Goal: Task Accomplishment & Management: Manage account settings

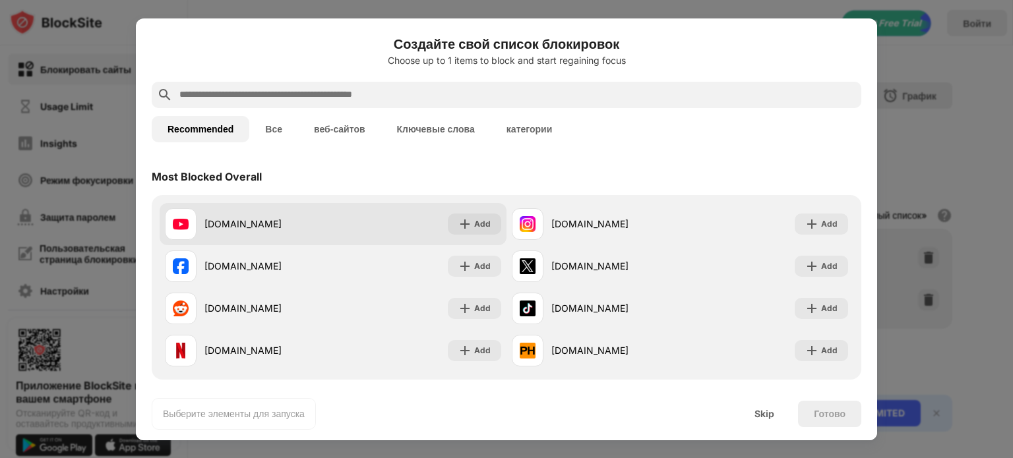
scroll to position [198, 0]
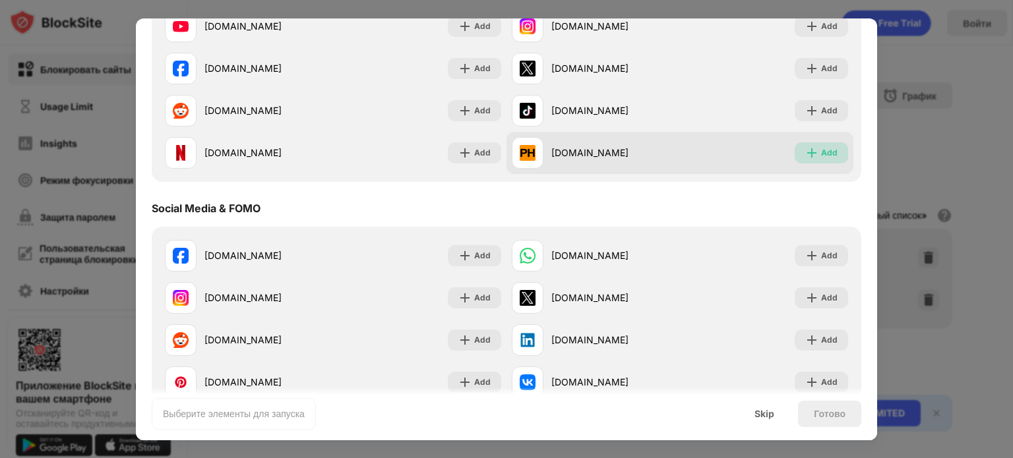
click at [809, 158] on div "Add" at bounding box center [821, 152] width 53 height 21
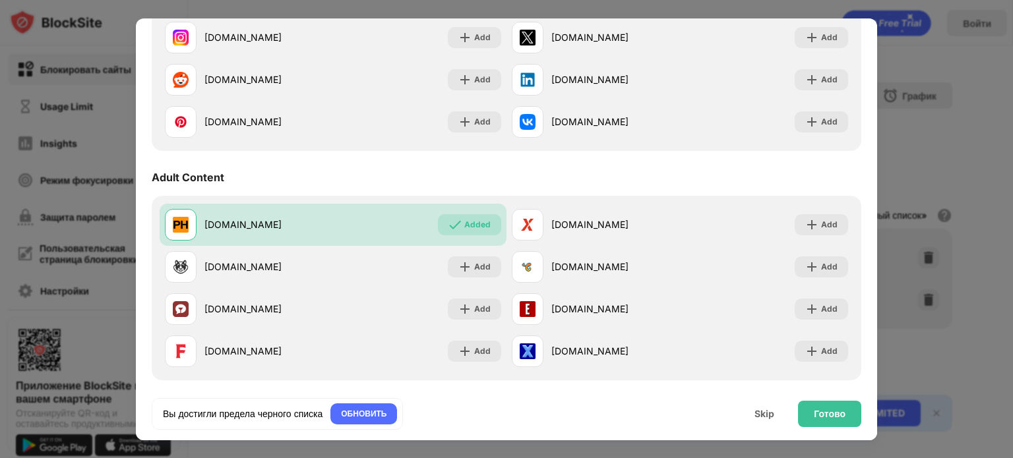
scroll to position [0, 0]
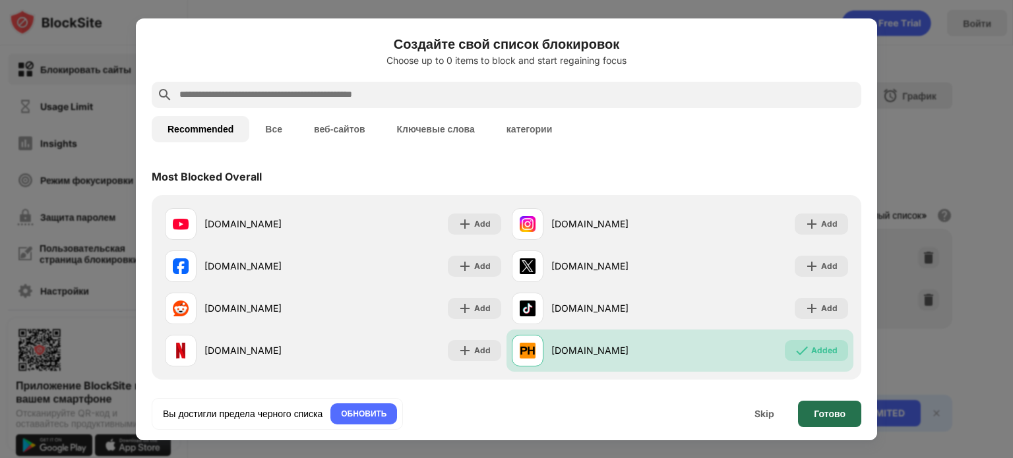
click at [831, 421] on div "Готово" at bounding box center [829, 414] width 63 height 26
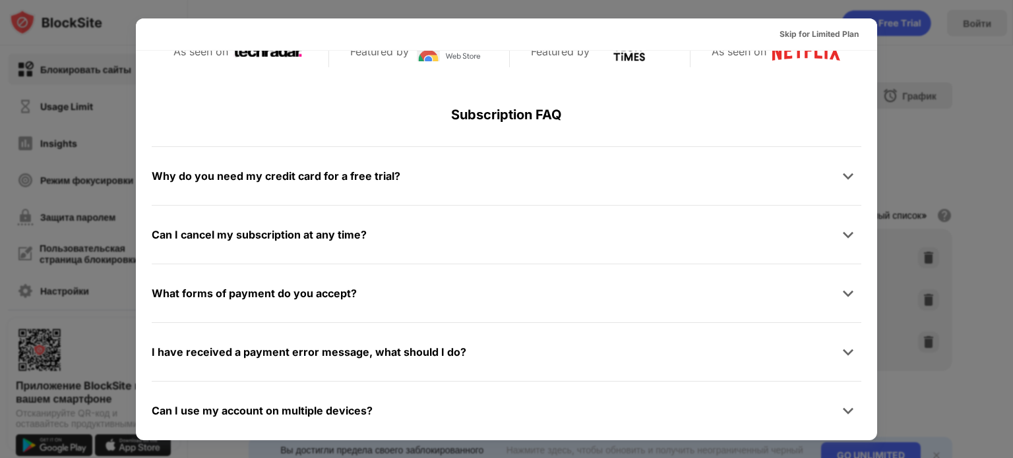
scroll to position [628, 0]
click at [834, 36] on div "Skip for Limited Plan" at bounding box center [818, 34] width 79 height 13
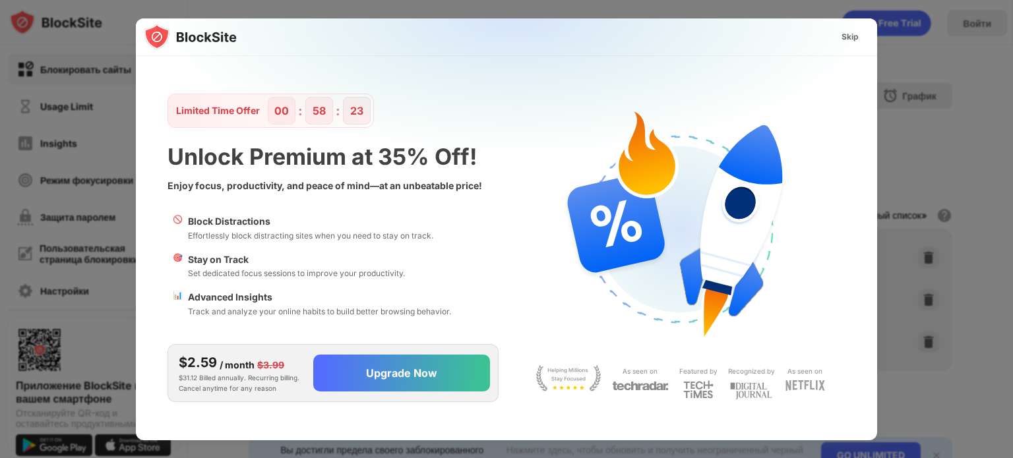
scroll to position [0, 0]
click at [855, 34] on div "Skip" at bounding box center [849, 36] width 17 height 13
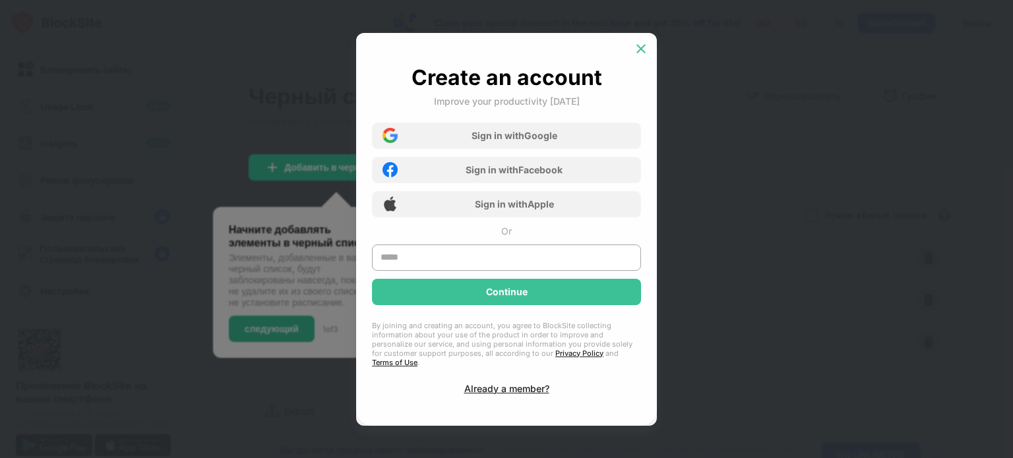
click at [650, 57] on div at bounding box center [640, 48] width 21 height 21
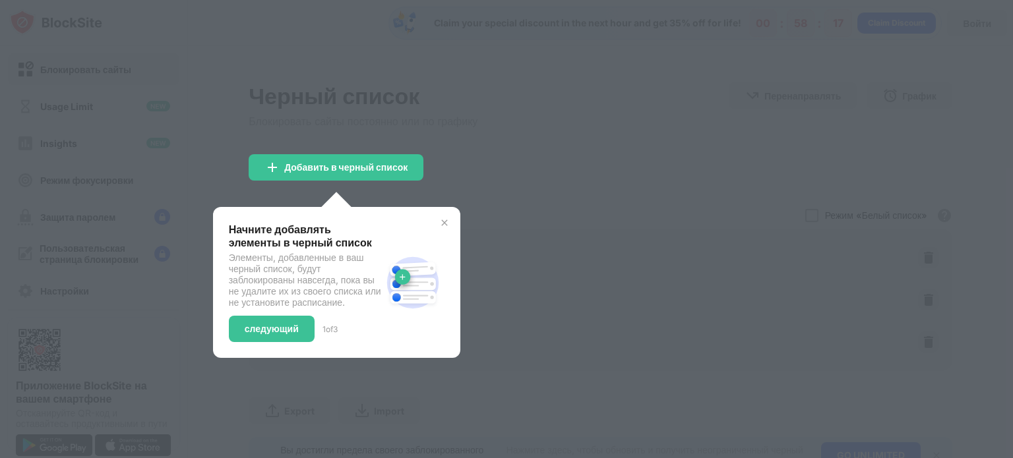
click at [450, 228] on div "Начните добавлять элементы в черный список Элементы, добавленные в ваш черный с…" at bounding box center [336, 282] width 247 height 151
click at [450, 226] on img at bounding box center [444, 223] width 11 height 11
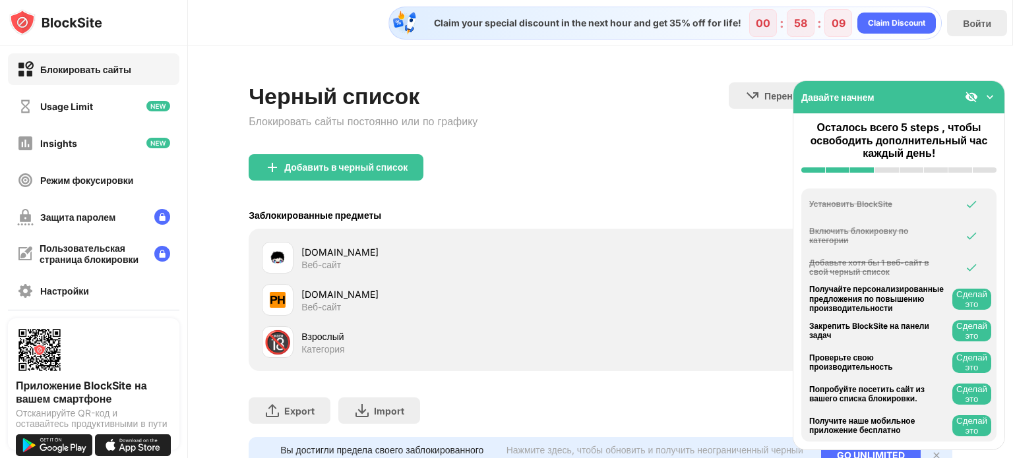
click at [805, 212] on div at bounding box center [811, 215] width 13 height 13
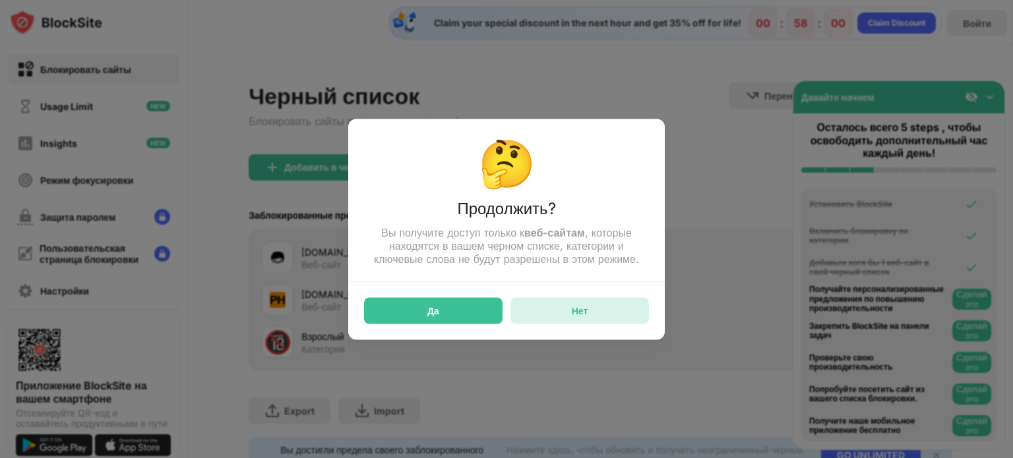
click at [553, 308] on div "Нет" at bounding box center [579, 310] width 138 height 26
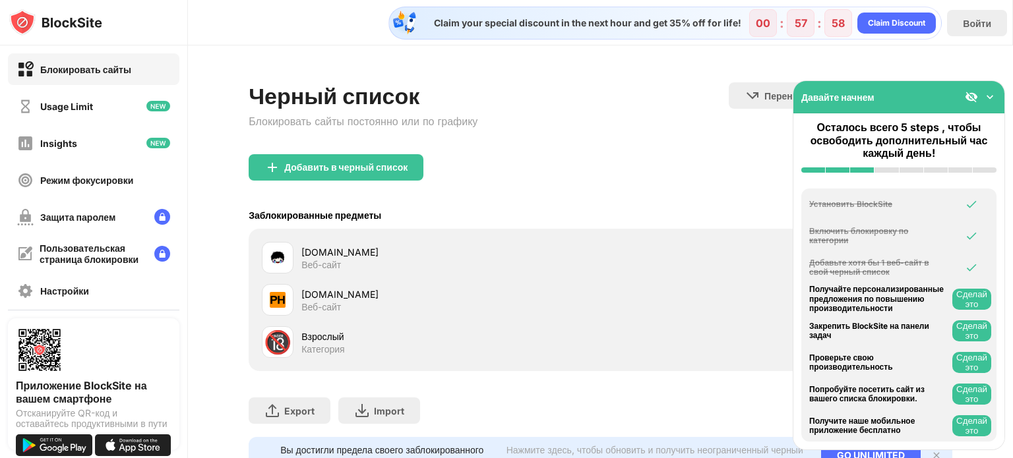
click at [314, 296] on div "pornhub.com" at bounding box center [450, 295] width 299 height 14
click at [277, 297] on img at bounding box center [278, 300] width 16 height 16
click at [313, 337] on div "Взрослый" at bounding box center [450, 337] width 299 height 14
click at [805, 219] on div at bounding box center [811, 215] width 13 height 13
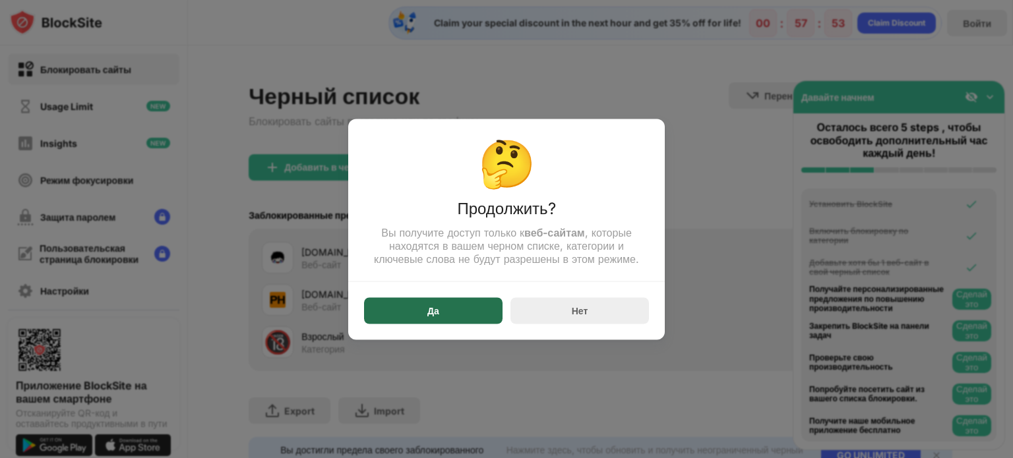
click at [442, 319] on div "Да" at bounding box center [433, 310] width 138 height 26
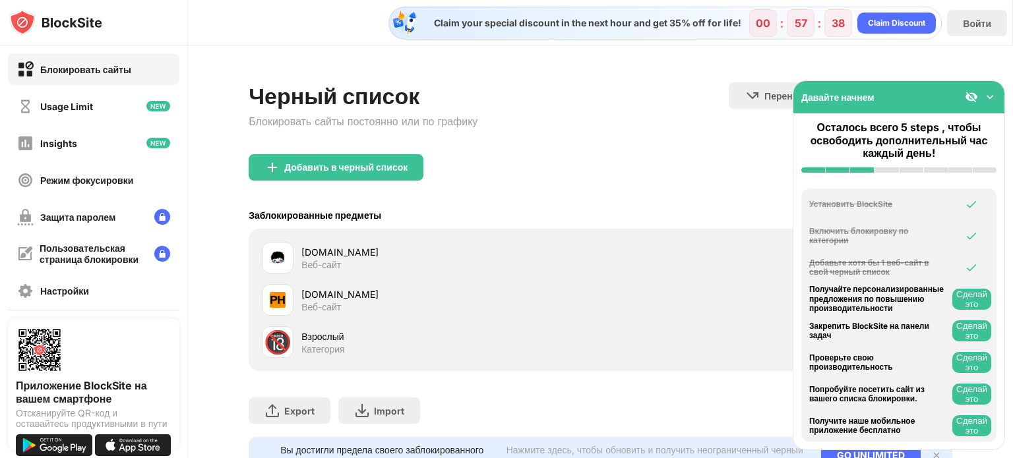
click at [992, 89] on div "Давайте начнем" at bounding box center [898, 97] width 211 height 32
click at [989, 99] on img at bounding box center [989, 96] width 13 height 13
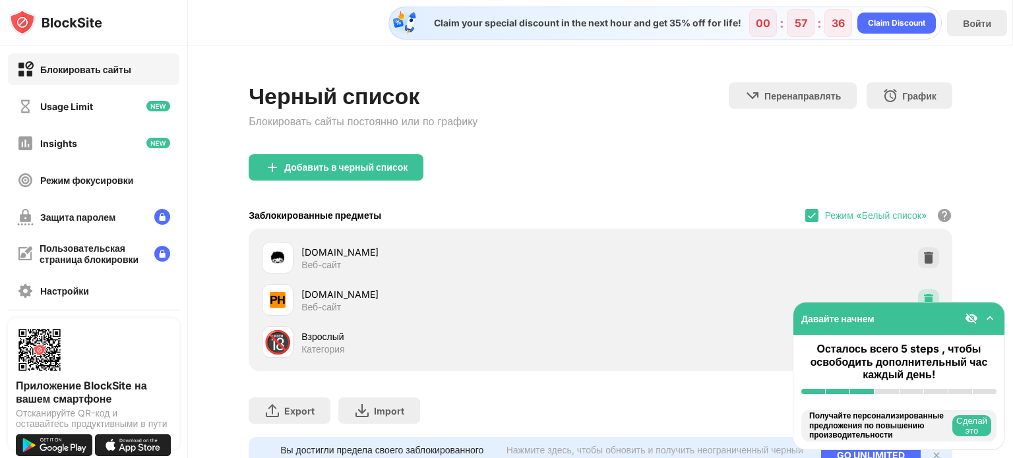
click at [922, 295] on img at bounding box center [928, 299] width 13 height 13
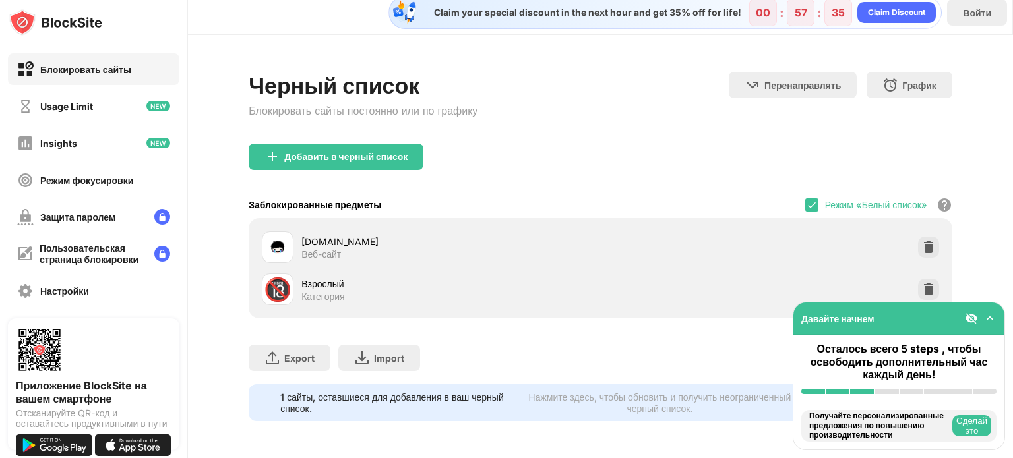
scroll to position [19, 0]
click at [806, 200] on img at bounding box center [811, 205] width 11 height 11
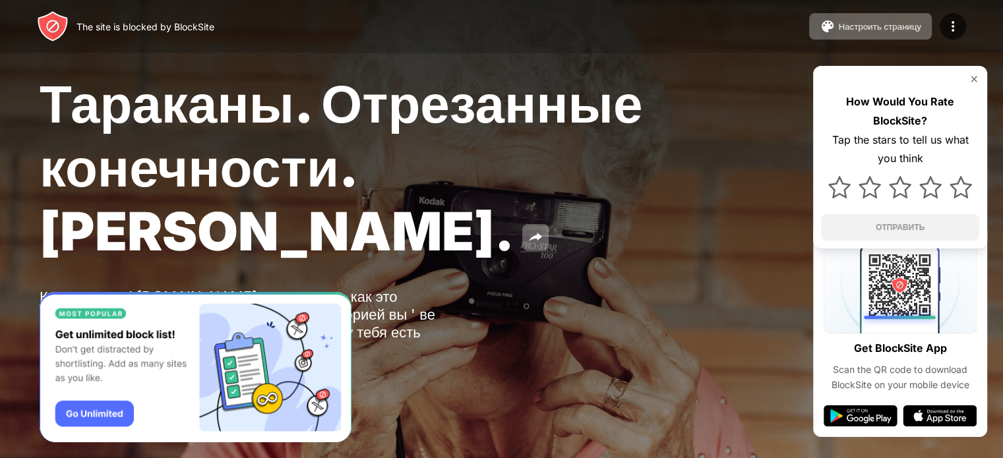
scroll to position [12, 0]
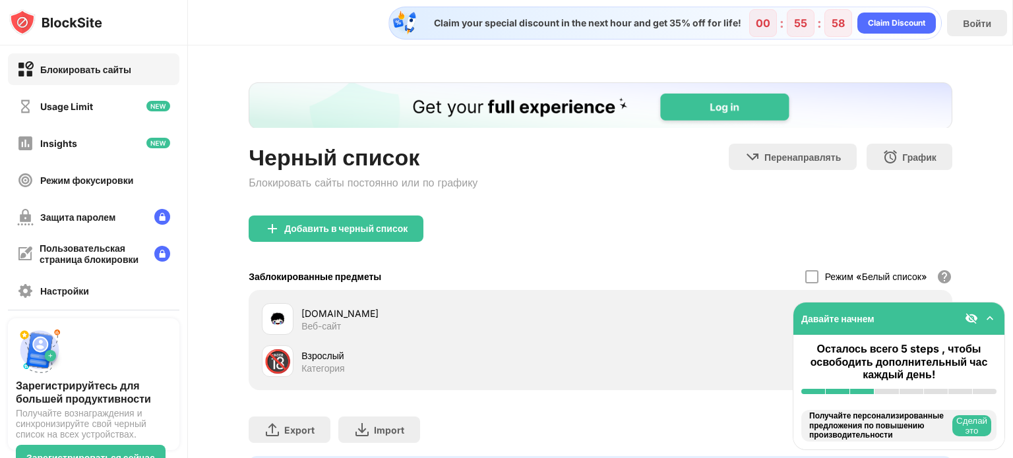
scroll to position [81, 0]
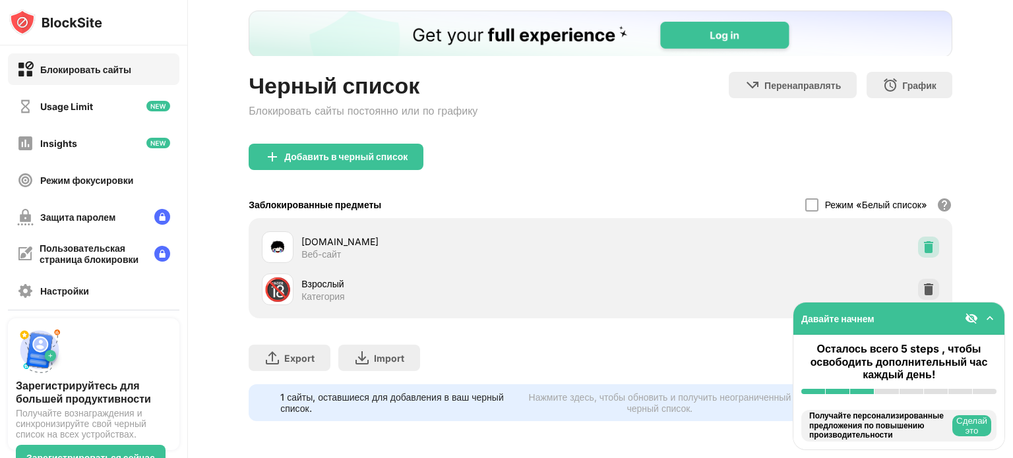
click at [918, 237] on div at bounding box center [928, 247] width 21 height 21
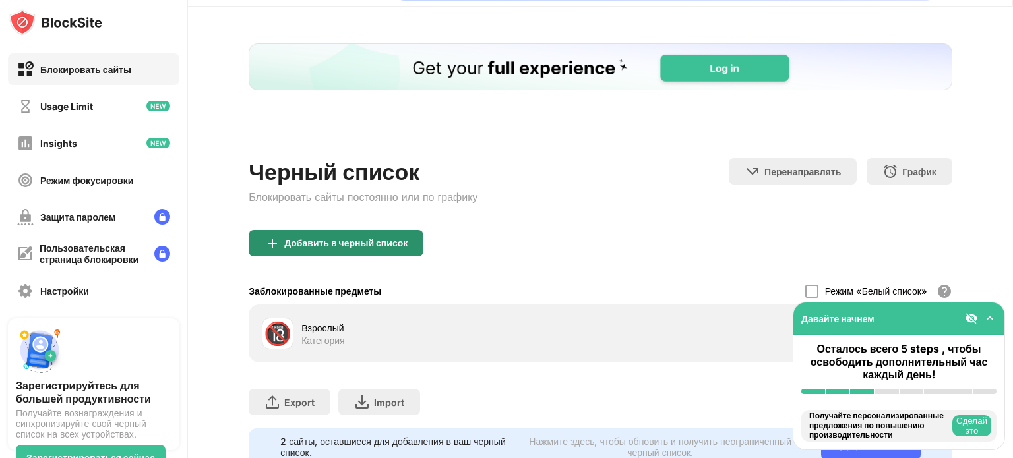
scroll to position [39, 0]
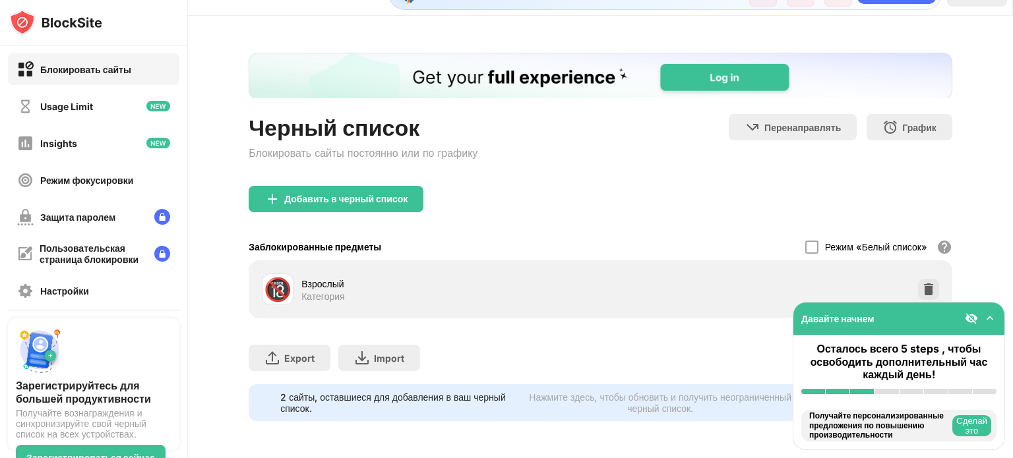
click at [985, 320] on img at bounding box center [989, 318] width 13 height 13
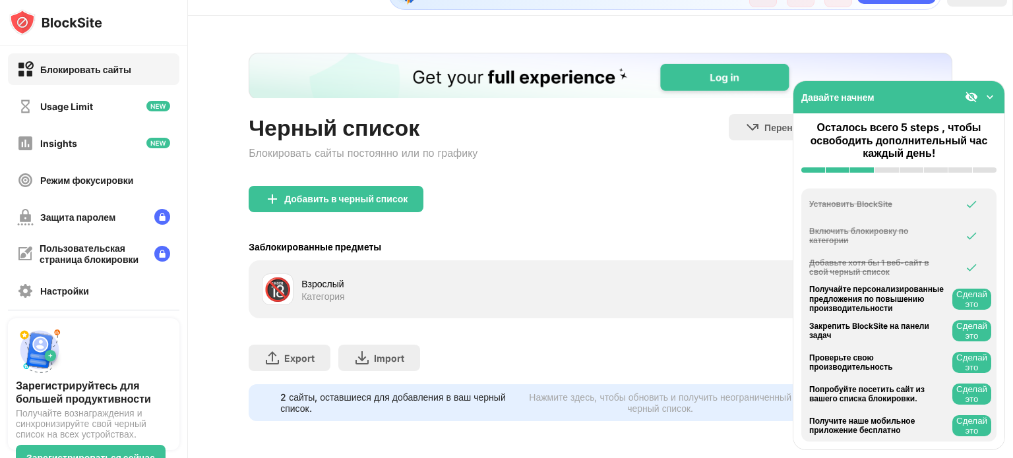
click at [981, 98] on div at bounding box center [981, 96] width 32 height 13
click at [88, 144] on div "Insights" at bounding box center [93, 143] width 171 height 32
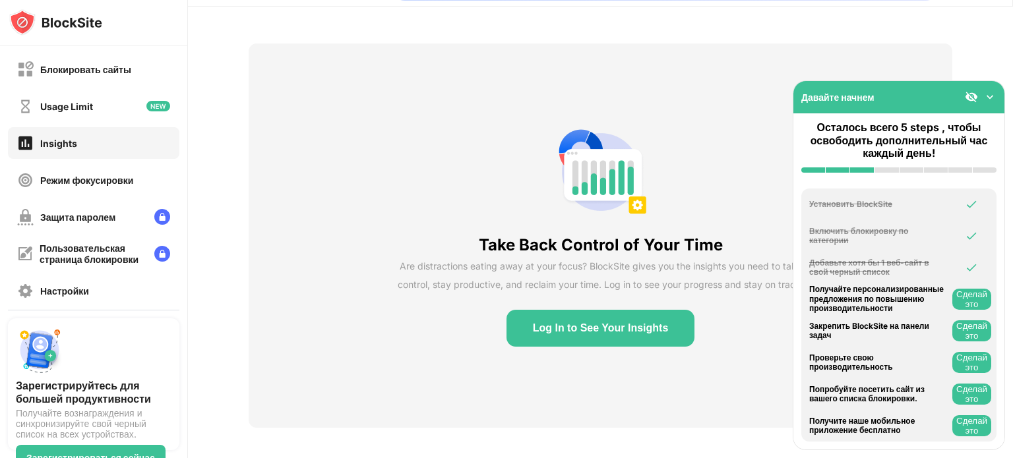
click at [97, 123] on div "Блокировать сайты Usage Limit Insights Режим фокусировки Защита паролем Пользов…" at bounding box center [93, 199] width 187 height 306
click at [115, 107] on div "Usage Limit" at bounding box center [93, 106] width 171 height 32
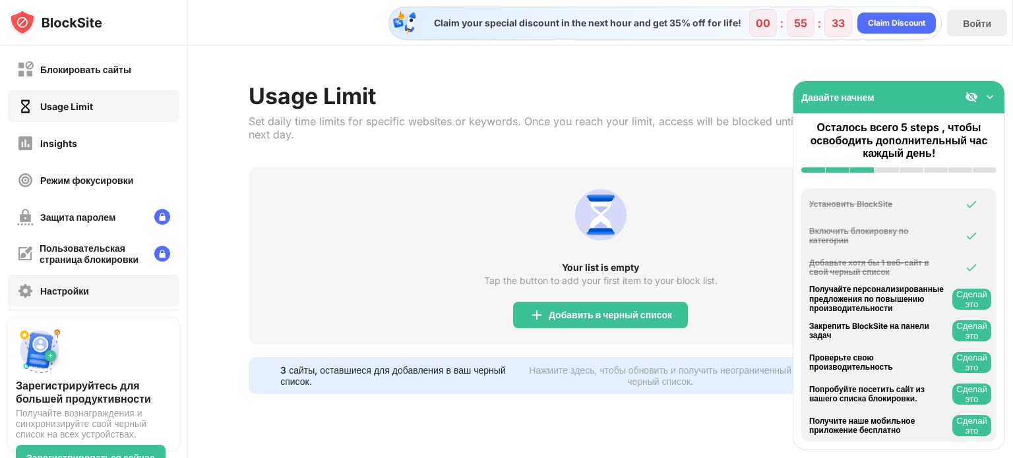
click at [67, 293] on div "Настройки" at bounding box center [64, 291] width 49 height 11
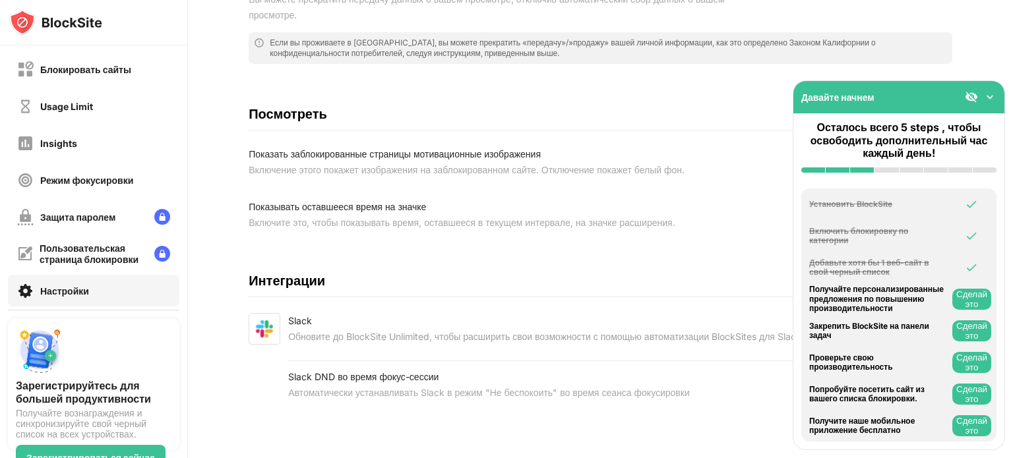
scroll to position [410, 0]
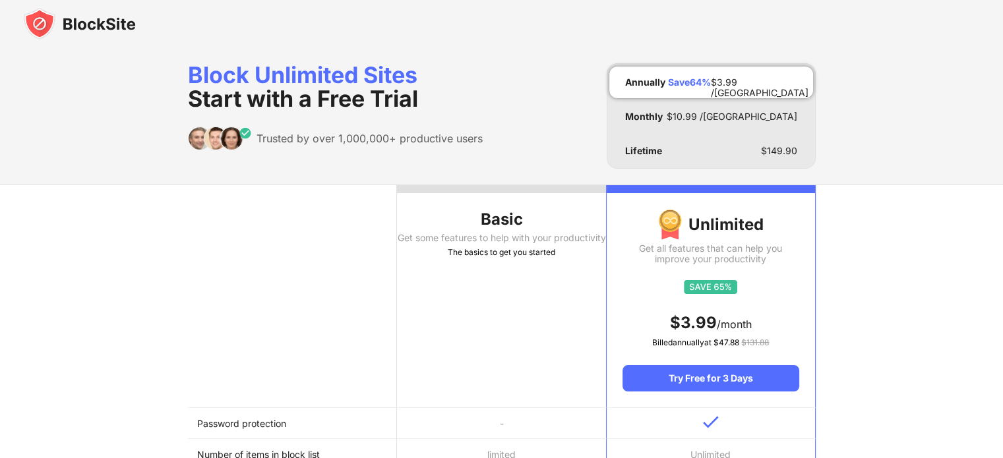
click at [443, 237] on div "Get some features to help with your productivity" at bounding box center [501, 238] width 209 height 11
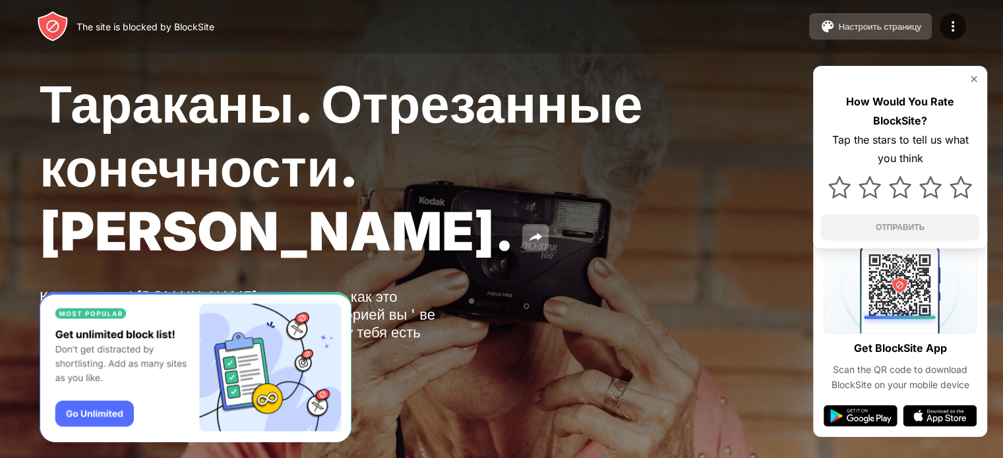
click at [881, 24] on div "Настроить страницу" at bounding box center [879, 27] width 83 height 10
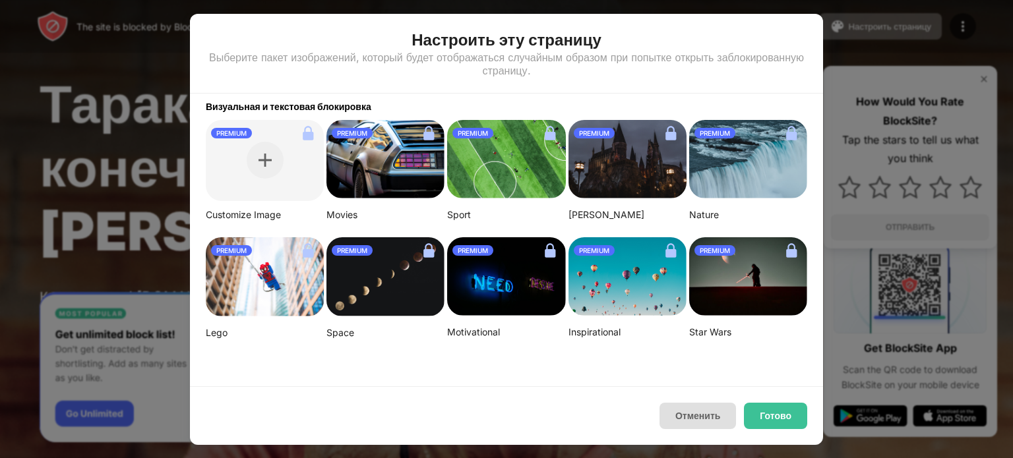
click at [723, 418] on button "Отменить" at bounding box center [697, 416] width 76 height 26
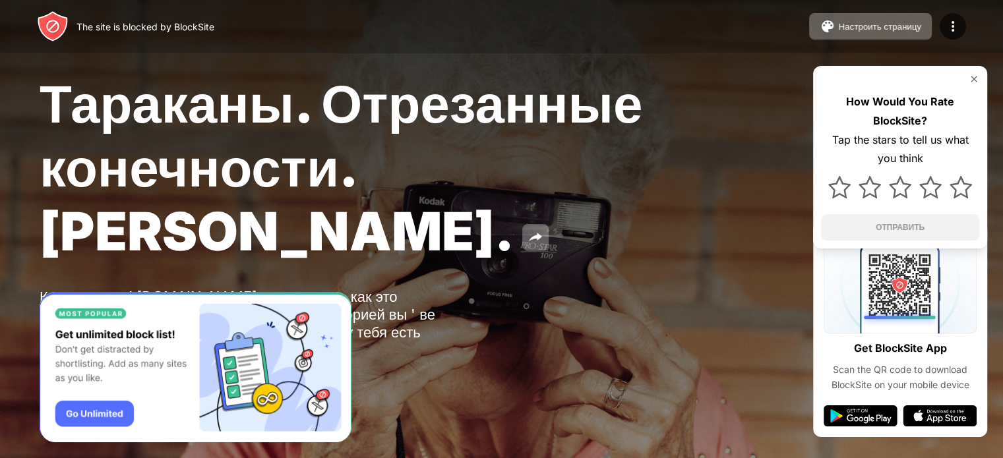
click at [946, 40] on div "The site is blocked by BlockSite Настроить страницу Изменить черный список Пере…" at bounding box center [501, 26] width 1003 height 53
click at [954, 28] on img at bounding box center [953, 26] width 16 height 16
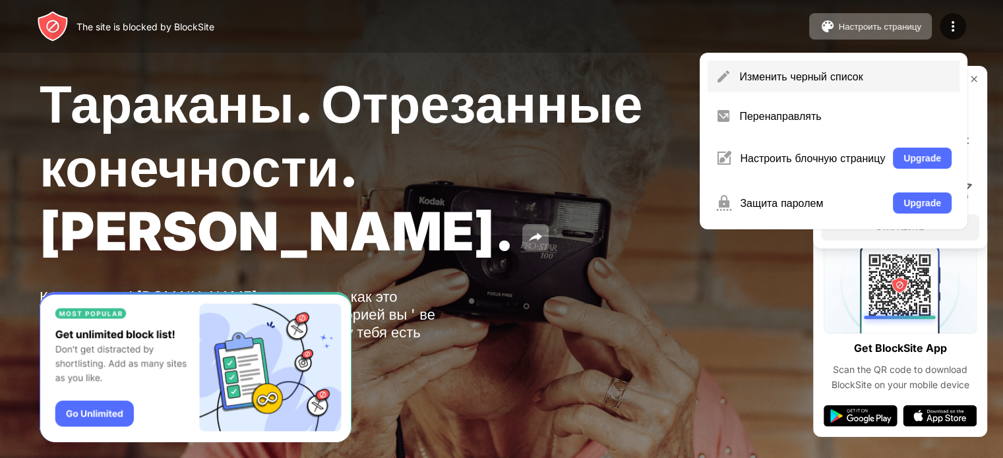
click at [839, 76] on div "Изменить черный список" at bounding box center [845, 76] width 212 height 13
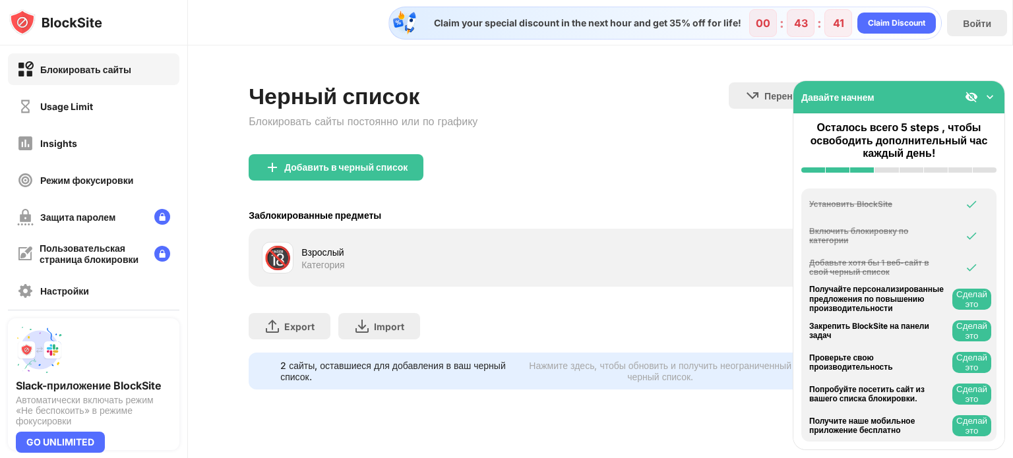
click at [990, 98] on img at bounding box center [989, 96] width 13 height 13
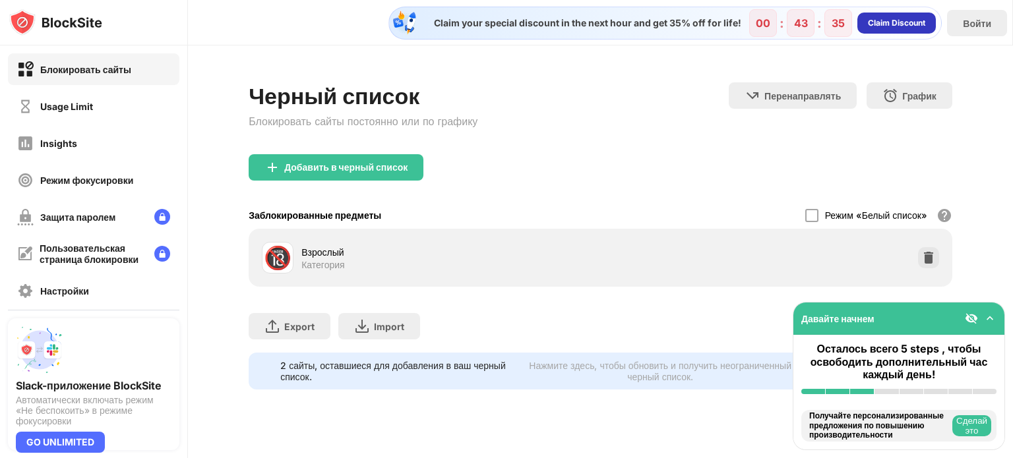
click at [899, 26] on div "Claim Discount" at bounding box center [896, 22] width 57 height 13
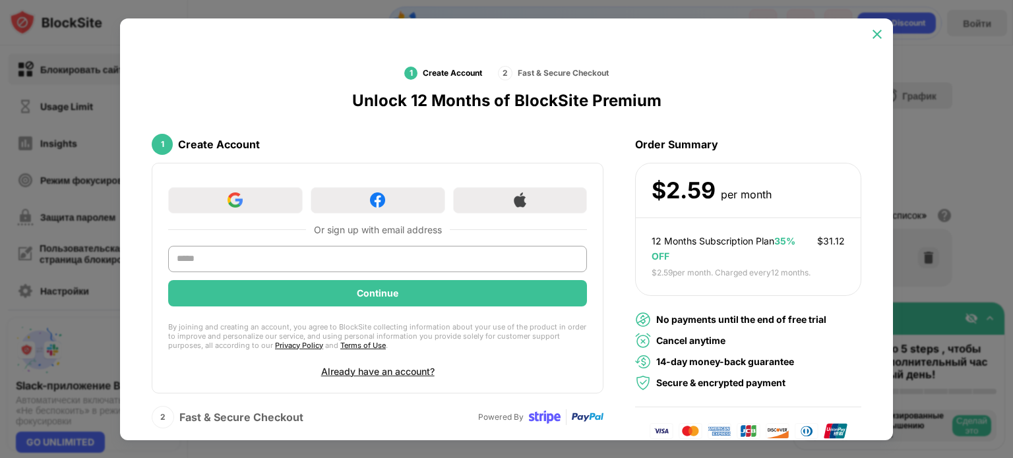
click at [876, 29] on img at bounding box center [876, 34] width 13 height 13
